Goal: Transaction & Acquisition: Book appointment/travel/reservation

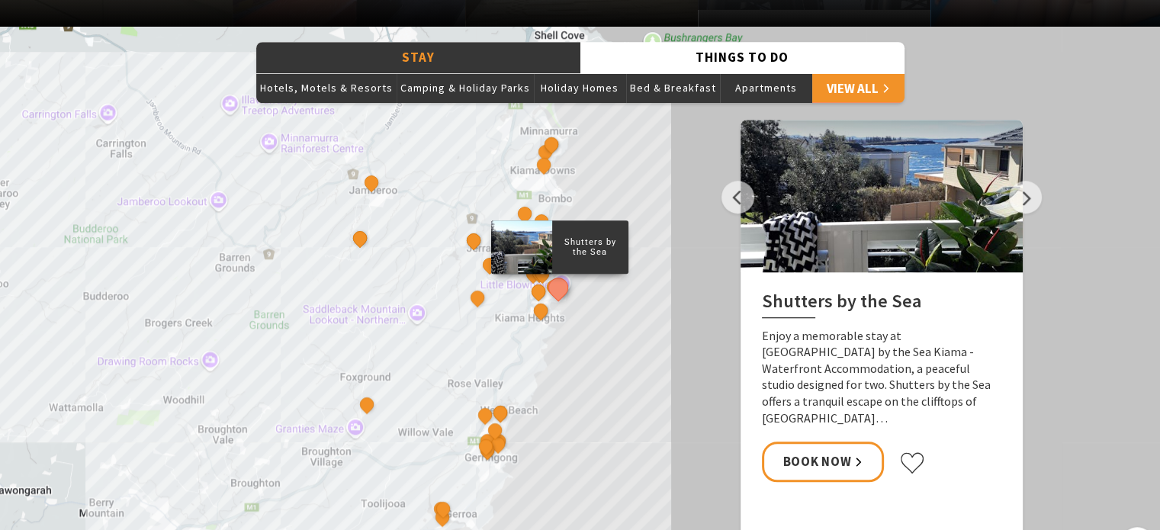
scroll to position [1297, 0]
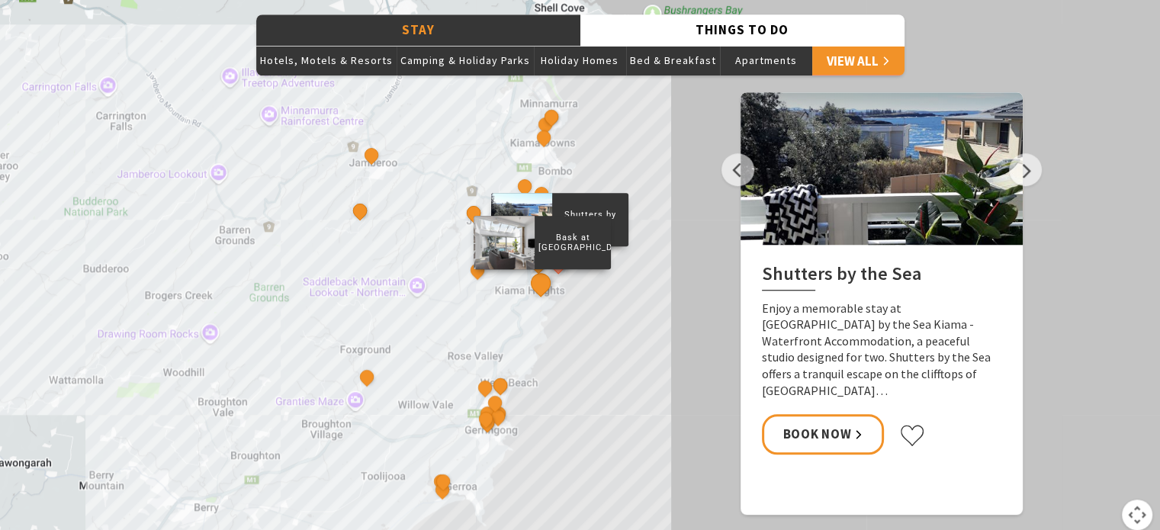
click at [539, 282] on button "See detail about Bask at Loves Bay" at bounding box center [540, 283] width 28 height 28
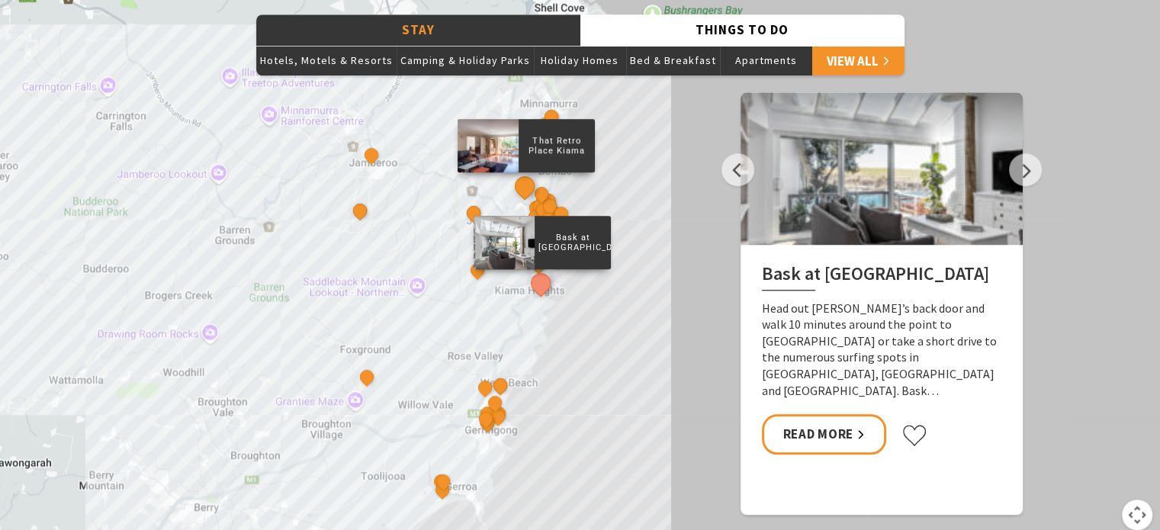
click at [526, 184] on button "See detail about That Retro Place Kiama" at bounding box center [524, 186] width 28 height 28
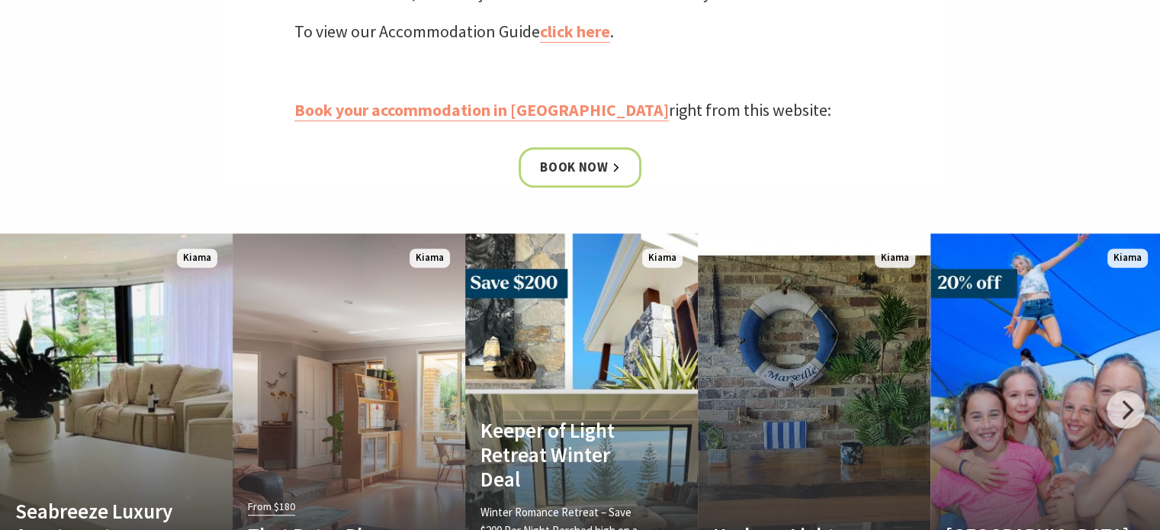
scroll to position [687, 0]
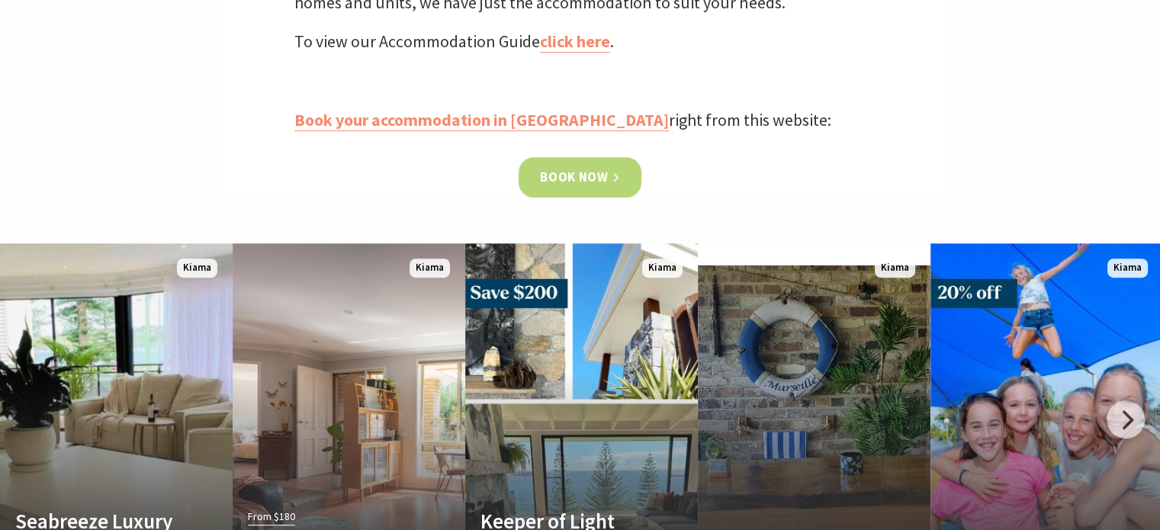
click at [581, 173] on link "Book now" at bounding box center [580, 177] width 123 height 40
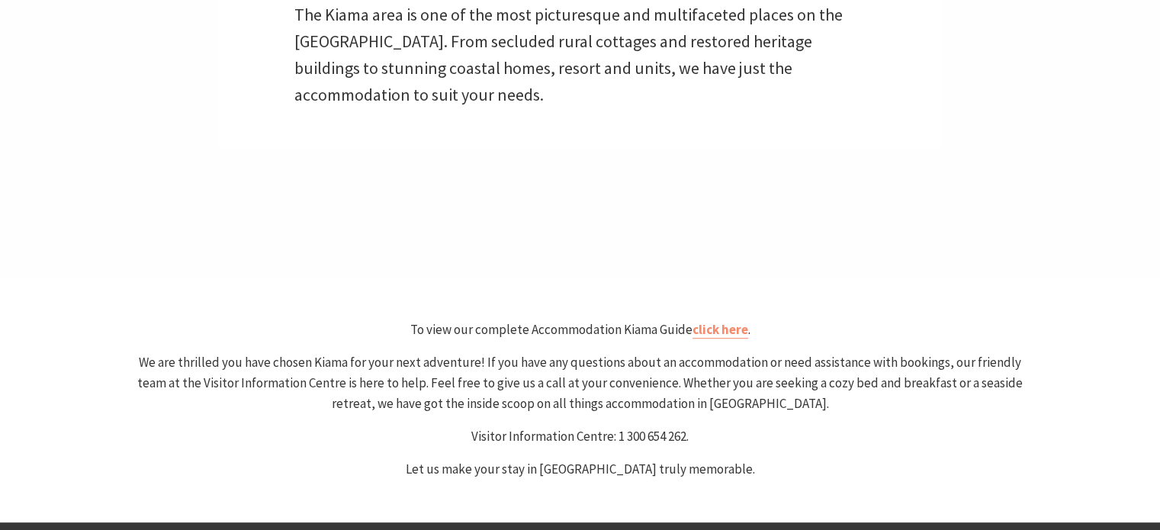
scroll to position [763, 0]
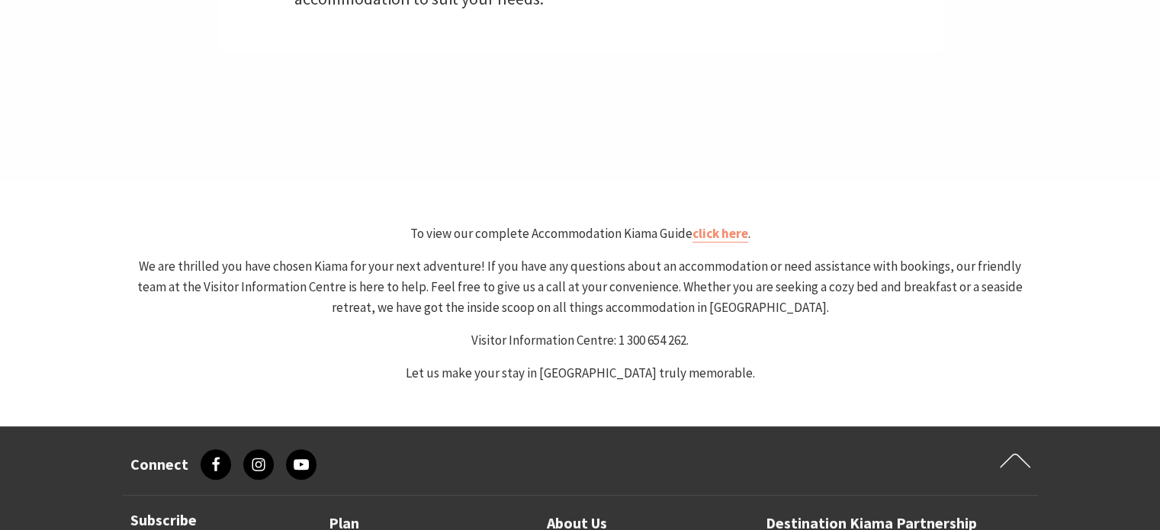
select select "3"
select select "2"
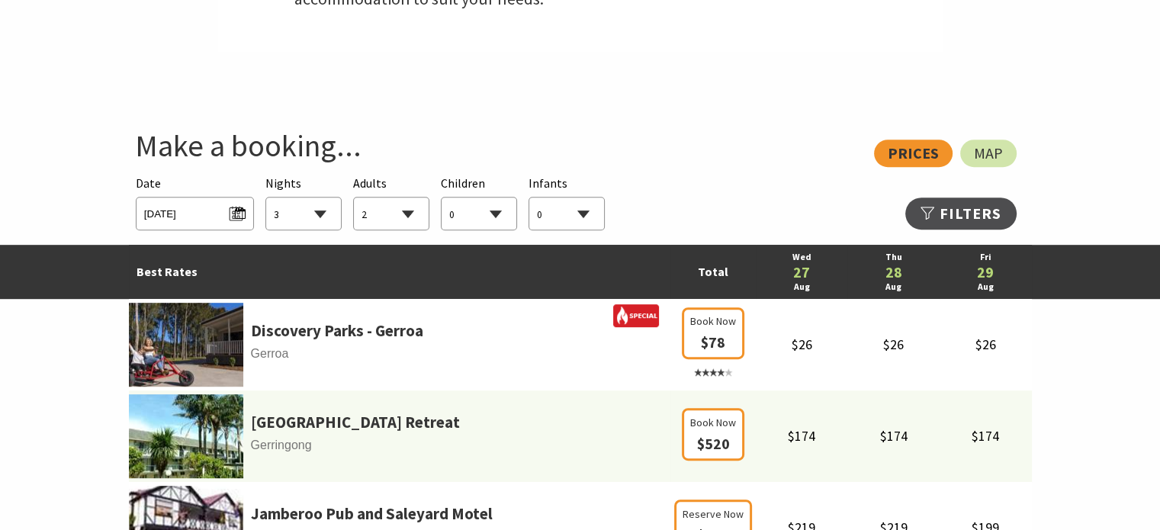
click at [320, 212] on select "1 2 3 4 5 6 7 8 9 10 11 12 13 14 15 16 17 18 19 20 21 22 23 24 25 26 27 28 29 30" at bounding box center [303, 215] width 75 height 34
select select "1"
click at [266, 198] on select "1 2 3 4 5 6 7 8 9 10 11 12 13 14 15 16 17 18 19 20 21 22 23 24 25 26 27 28 29 30" at bounding box center [303, 215] width 75 height 34
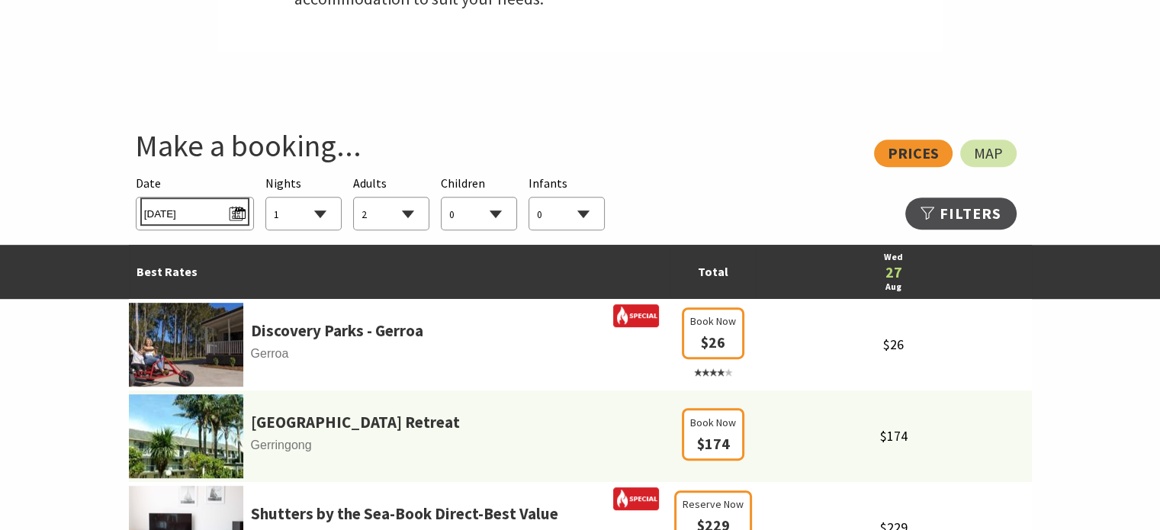
click at [240, 213] on span "Wed 27/08/2025" at bounding box center [194, 211] width 101 height 21
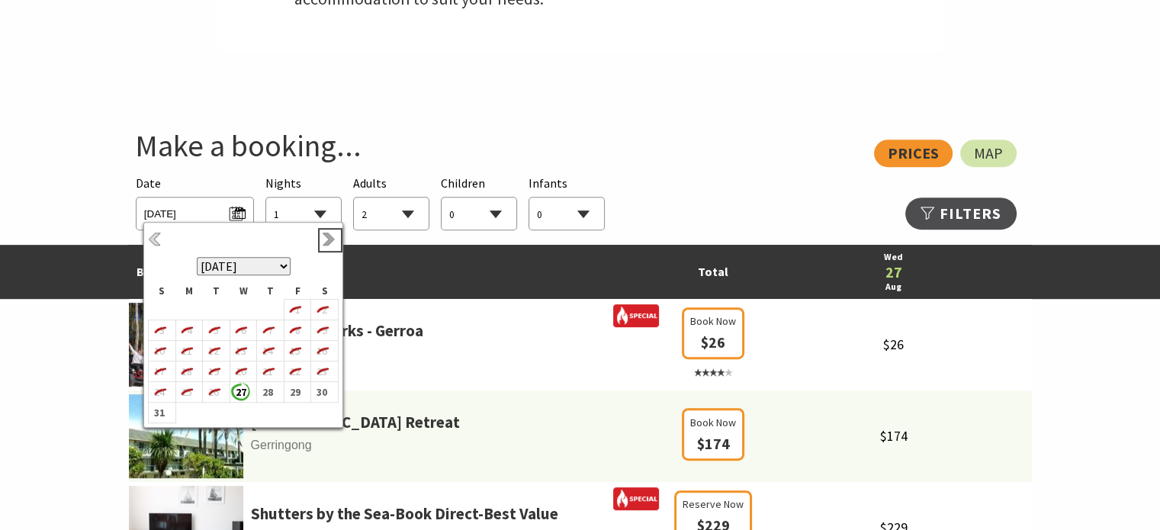
click at [326, 236] on link "Next" at bounding box center [330, 240] width 17 height 17
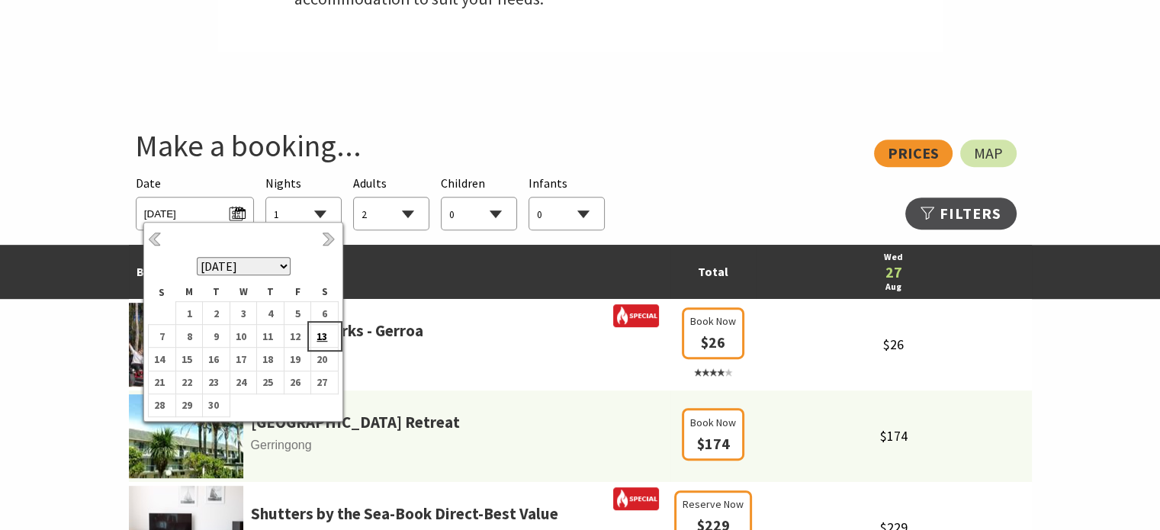
click at [325, 331] on b "13" at bounding box center [321, 337] width 20 height 20
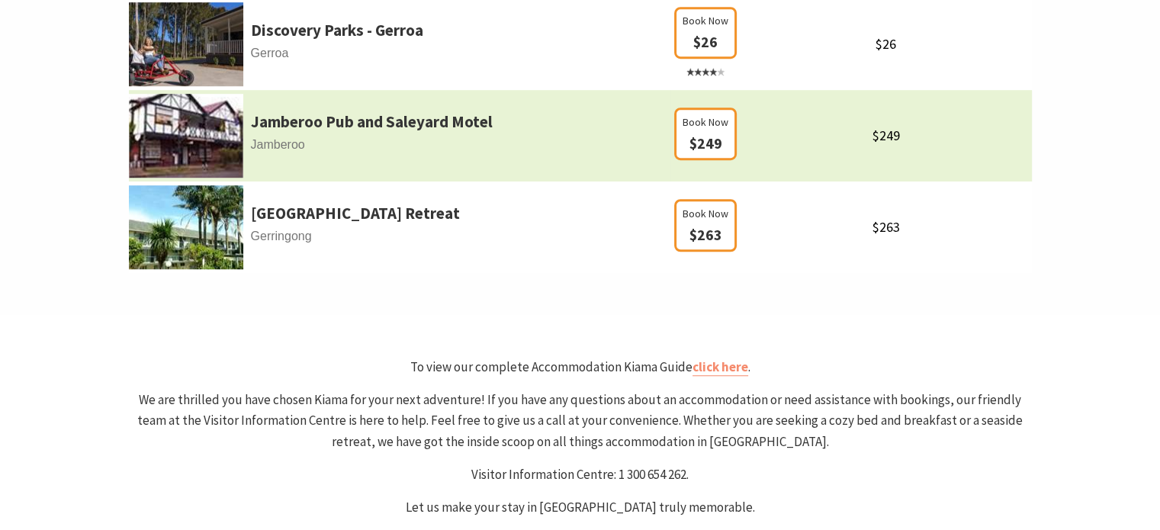
scroll to position [1068, 0]
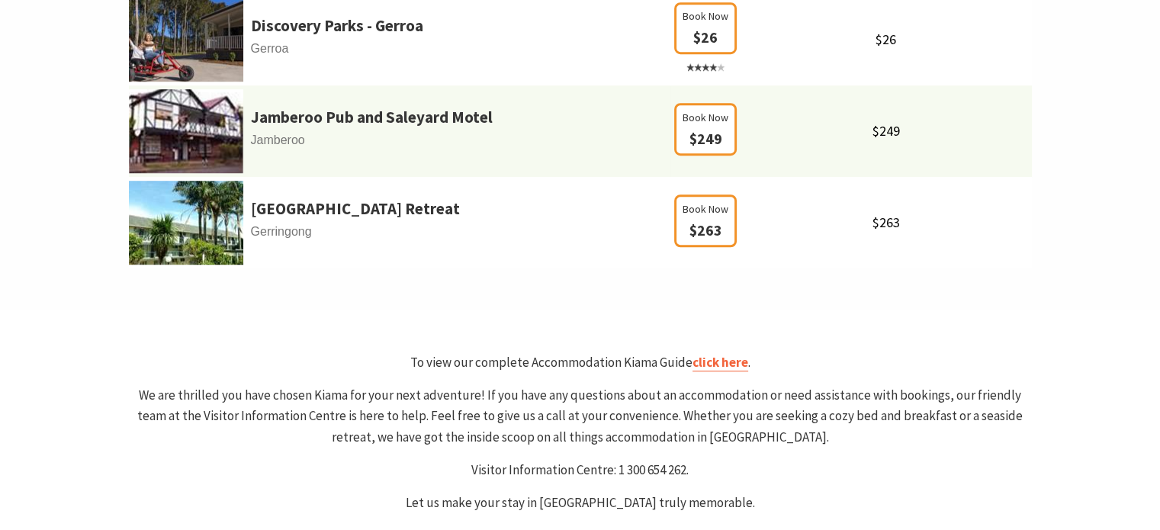
click at [724, 359] on link "click here" at bounding box center [721, 363] width 56 height 18
